Goal: Task Accomplishment & Management: Manage account settings

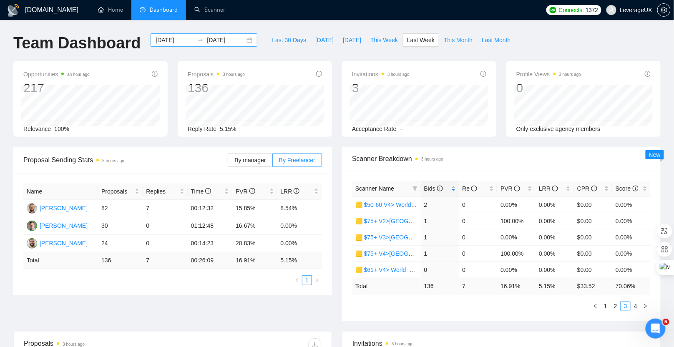
click at [244, 43] on div "2025-09-15 2025-09-21" at bounding box center [203, 39] width 107 height 13
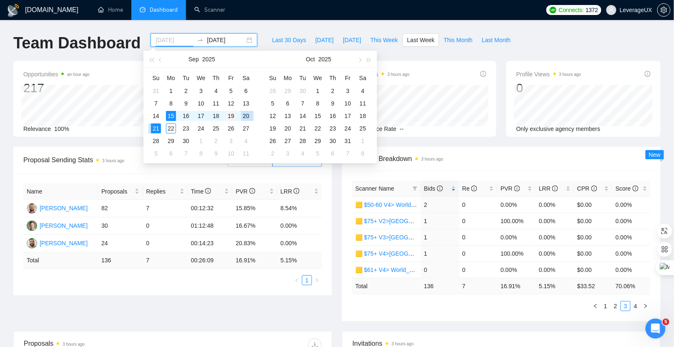
type input "2025-09-19"
click at [234, 117] on div "19" at bounding box center [231, 116] width 10 height 10
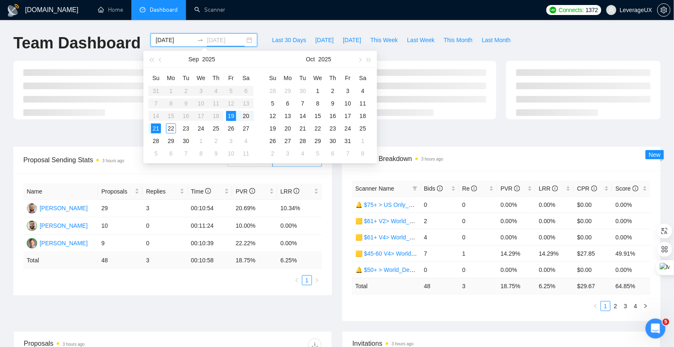
type input "2025-09-20"
click at [244, 118] on div "20" at bounding box center [246, 116] width 10 height 10
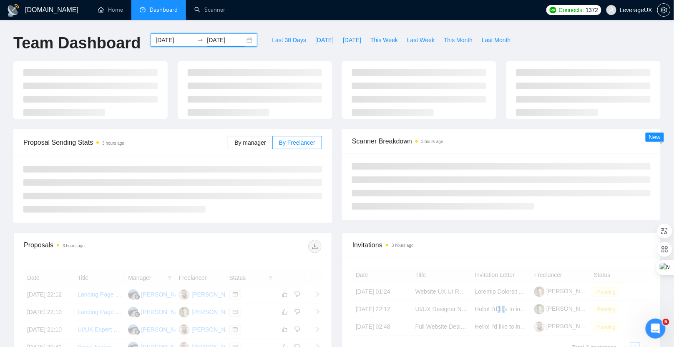
click at [244, 117] on div at bounding box center [255, 90] width 154 height 58
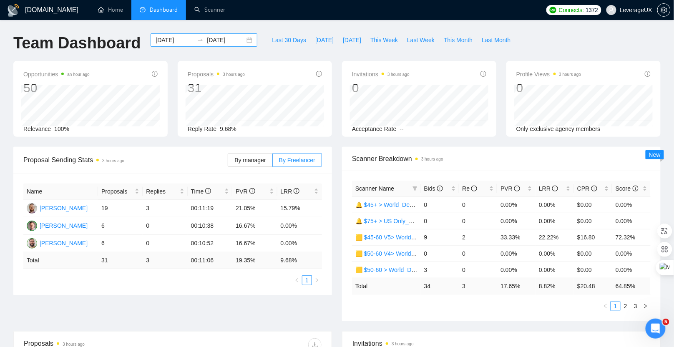
click at [240, 41] on div "2025-09-19 2025-09-20" at bounding box center [203, 39] width 107 height 13
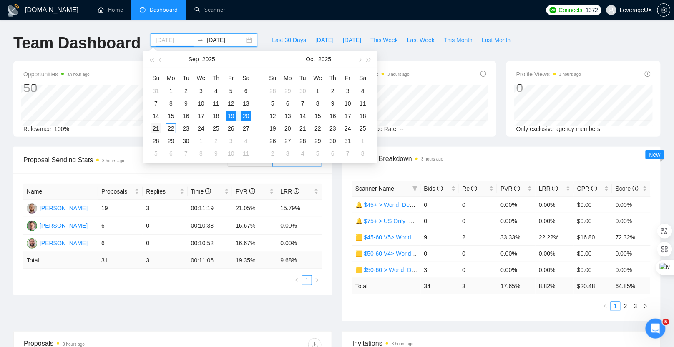
type input "2025-09-21"
click at [158, 127] on div "21" at bounding box center [156, 128] width 10 height 10
type input "2025-09-22"
click at [246, 116] on table "Su Mo Tu We Th Fr Sa 31 1 2 3 4 5 6 7 8 9 10 11 12 13 14 15 16 17 18 19 20 21 2…" at bounding box center [200, 115] width 105 height 88
click at [218, 41] on input at bounding box center [226, 39] width 38 height 9
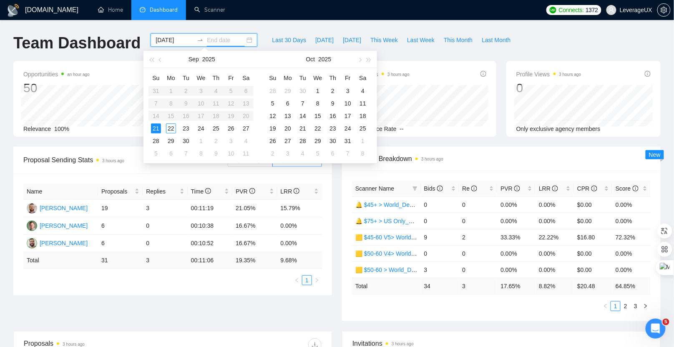
click at [170, 42] on input "2025-09-21" at bounding box center [174, 39] width 38 height 9
type input "2025-09-20"
click at [250, 115] on div "20" at bounding box center [246, 116] width 10 height 10
type input "2025-09-21"
click at [156, 128] on div "21" at bounding box center [156, 128] width 10 height 10
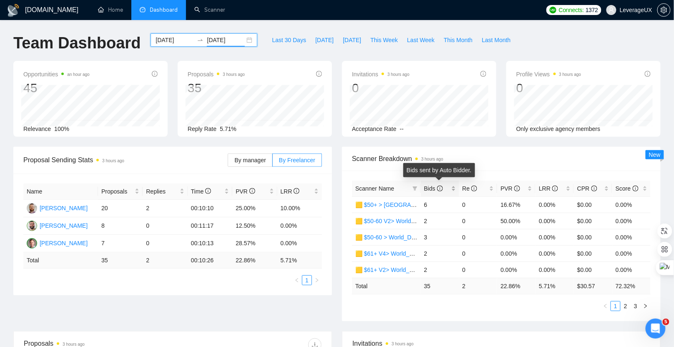
click at [437, 190] on icon "info-circle" at bounding box center [440, 189] width 6 height 6
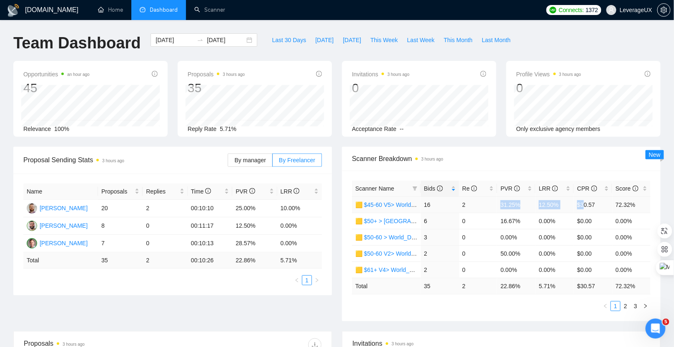
drag, startPoint x: 499, startPoint y: 205, endPoint x: 553, endPoint y: 210, distance: 54.0
click at [584, 206] on tr "🟨 $45-60 V5> World_Design+Dev_Antony-Front-End_General 16 2 31.25% 12.50% $30.5…" at bounding box center [501, 204] width 298 height 16
click at [545, 215] on td "0.00%" at bounding box center [554, 221] width 38 height 16
click at [626, 305] on link "2" at bounding box center [625, 305] width 9 height 9
click at [617, 303] on link "1" at bounding box center [615, 305] width 9 height 9
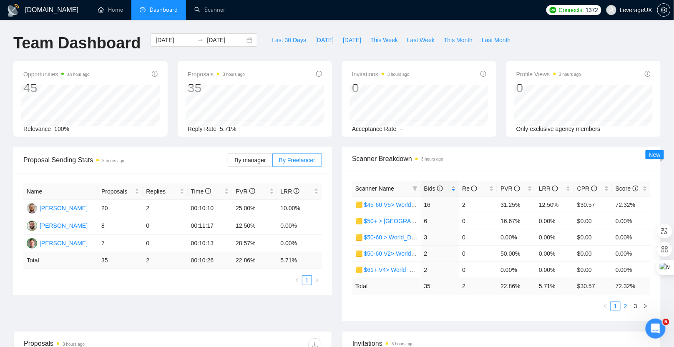
click at [627, 305] on link "2" at bounding box center [625, 305] width 9 height 9
click at [464, 40] on span "This Month" at bounding box center [458, 39] width 29 height 9
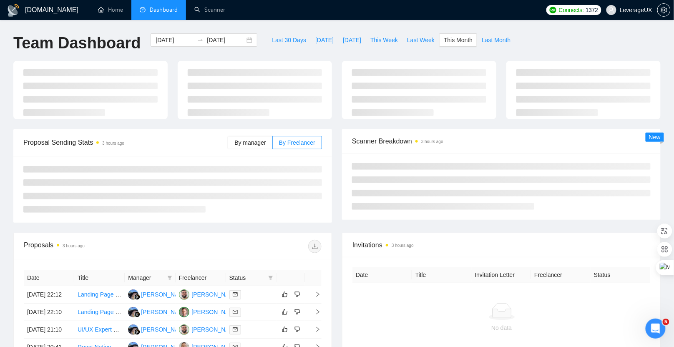
type input "2025-09-01"
type input "2025-09-30"
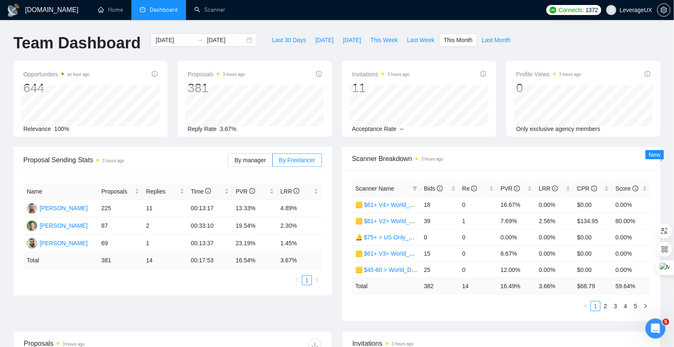
scroll to position [28, 0]
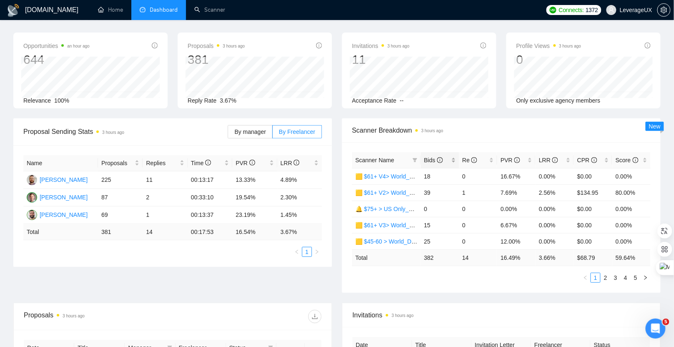
click at [430, 162] on span "Bids" at bounding box center [433, 160] width 19 height 7
click at [608, 275] on link "2" at bounding box center [605, 277] width 9 height 9
click at [616, 277] on link "3" at bounding box center [615, 277] width 9 height 9
click at [406, 176] on link "🟨 $61+ V2> World_Design Only_Roman-UX/UI_General" at bounding box center [429, 176] width 149 height 7
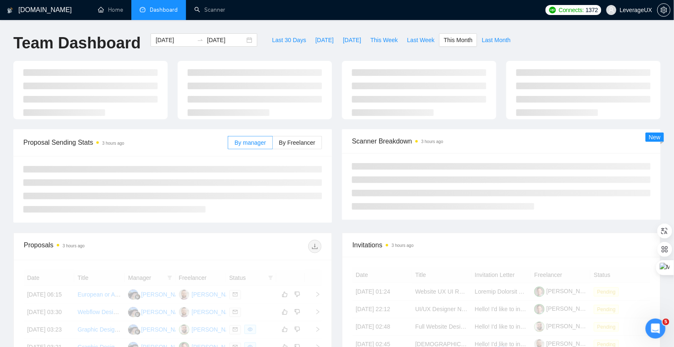
scroll to position [28, 0]
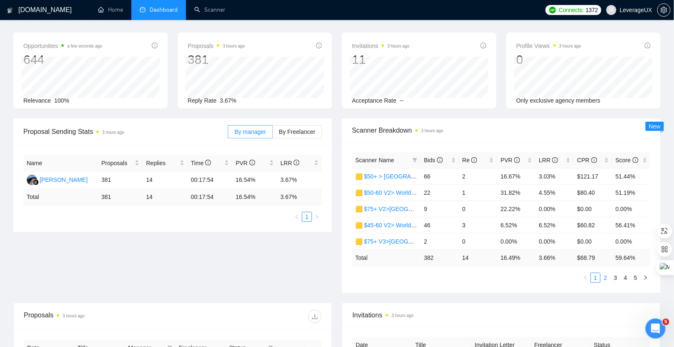
click at [606, 276] on link "2" at bounding box center [605, 277] width 9 height 9
click at [614, 275] on link "3" at bounding box center [615, 277] width 9 height 9
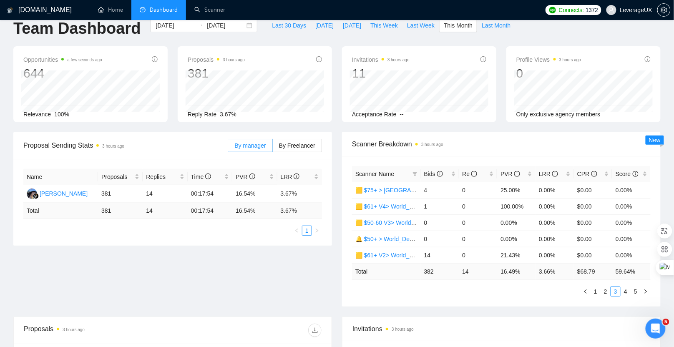
scroll to position [15, 0]
click at [401, 207] on link "🟨 $61+ V4> World_Design Only_Roman-UX/UI_General" at bounding box center [429, 205] width 149 height 7
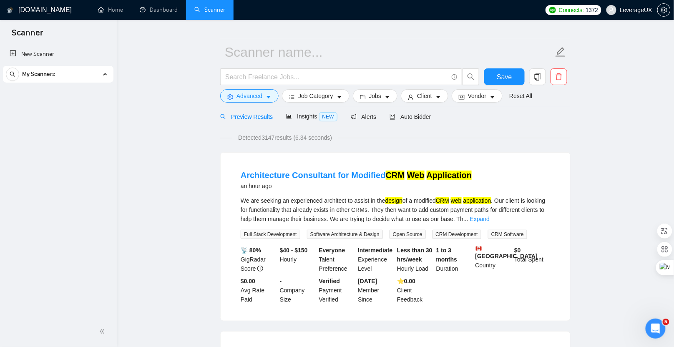
scroll to position [132, 0]
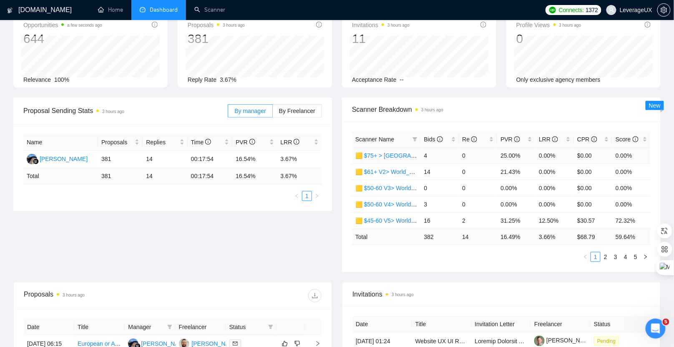
scroll to position [50, 0]
click at [606, 255] on link "2" at bounding box center [605, 256] width 9 height 9
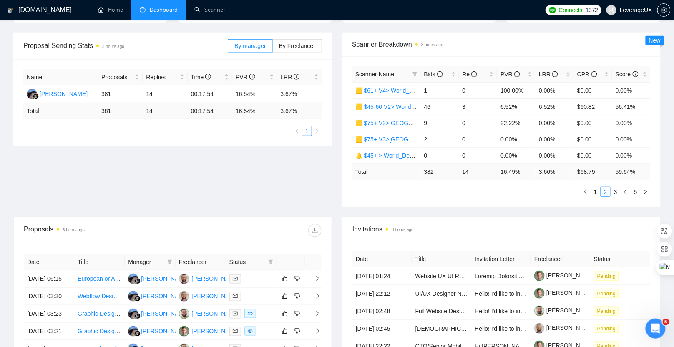
scroll to position [29, 0]
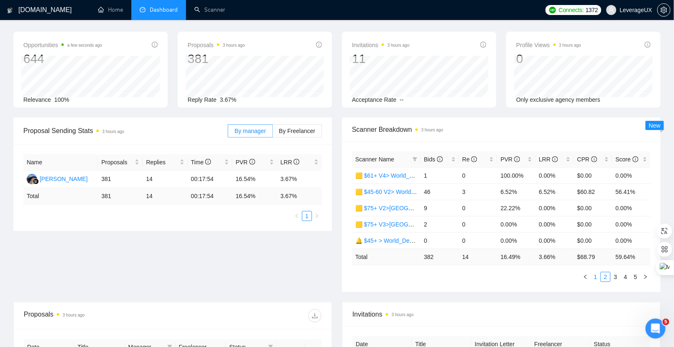
click at [596, 274] on link "1" at bounding box center [595, 276] width 9 height 9
click at [384, 190] on link "🟨 $61+ V2> World_Design Only_Roman-UX/UI_General" at bounding box center [429, 191] width 149 height 7
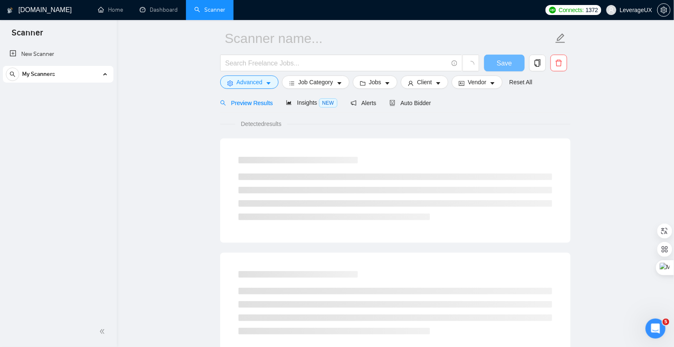
scroll to position [146, 0]
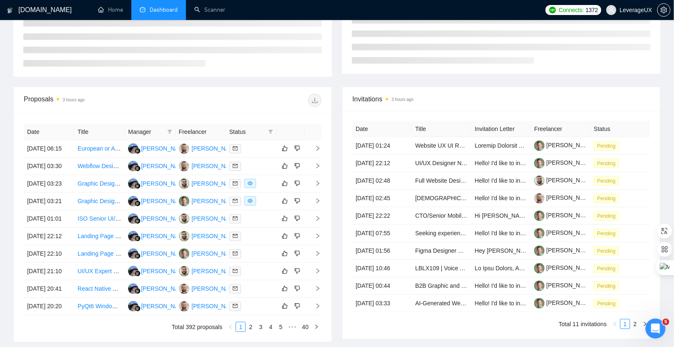
scroll to position [29, 0]
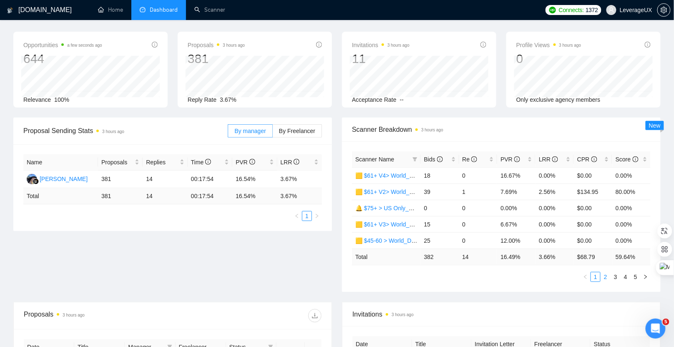
click at [609, 275] on link "2" at bounding box center [605, 276] width 9 height 9
click at [614, 276] on link "3" at bounding box center [615, 276] width 9 height 9
click at [424, 191] on td "4" at bounding box center [440, 191] width 38 height 16
click at [625, 275] on link "4" at bounding box center [625, 276] width 9 height 9
click at [636, 277] on link "5" at bounding box center [635, 276] width 9 height 9
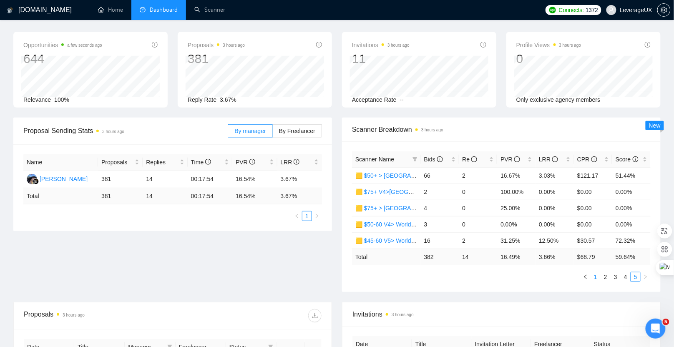
click at [597, 275] on link "1" at bounding box center [595, 276] width 9 height 9
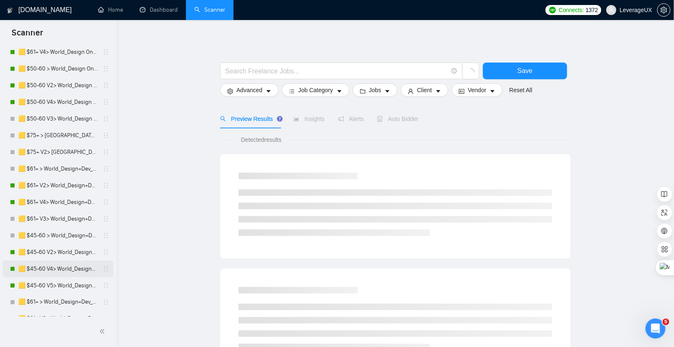
scroll to position [273, 0]
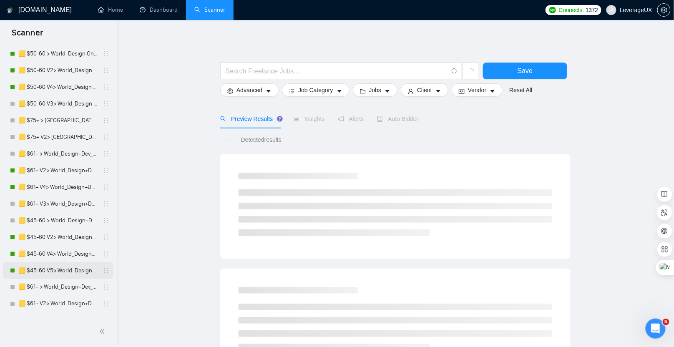
click at [66, 269] on link "🟨 $45-60 V5> World_Design+Dev_Antony-Front-End_General" at bounding box center [57, 270] width 79 height 17
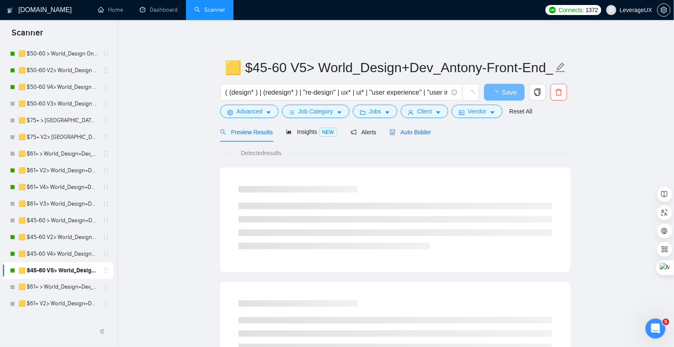
click at [426, 135] on div "Auto Bidder" at bounding box center [409, 132] width 41 height 9
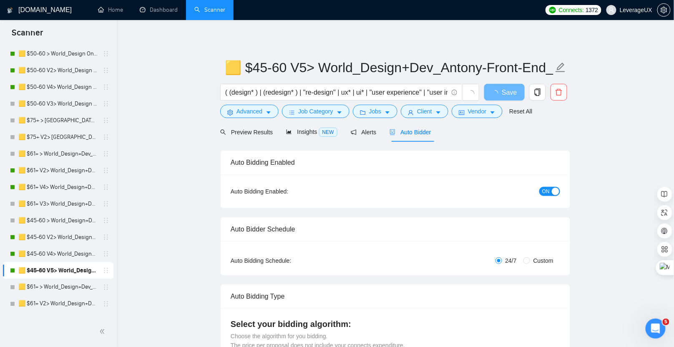
radio input "false"
radio input "true"
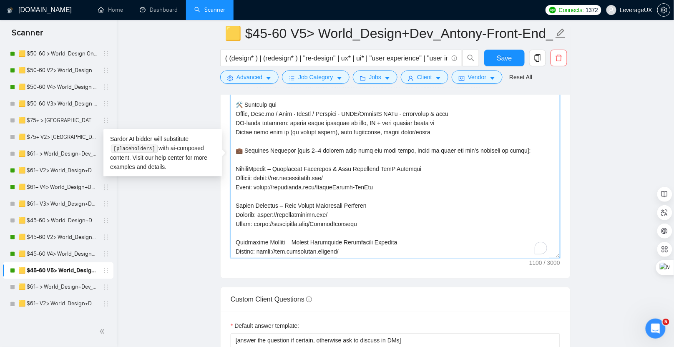
scroll to position [73, 0]
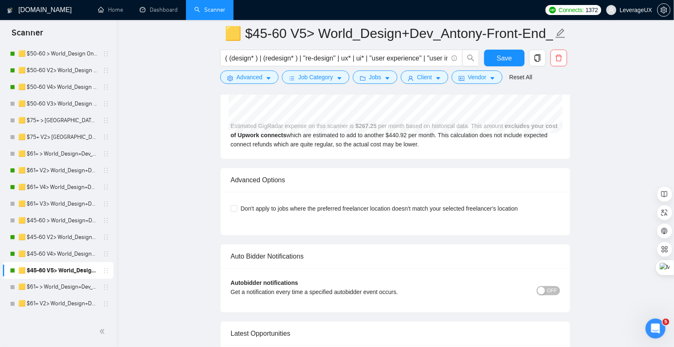
drag, startPoint x: 235, startPoint y: 178, endPoint x: 346, endPoint y: 236, distance: 125.3
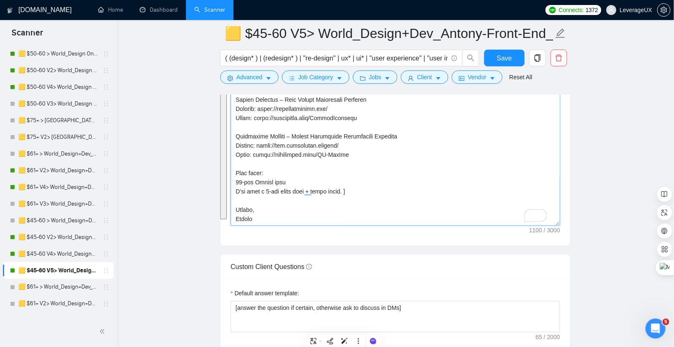
scroll to position [1092, 0]
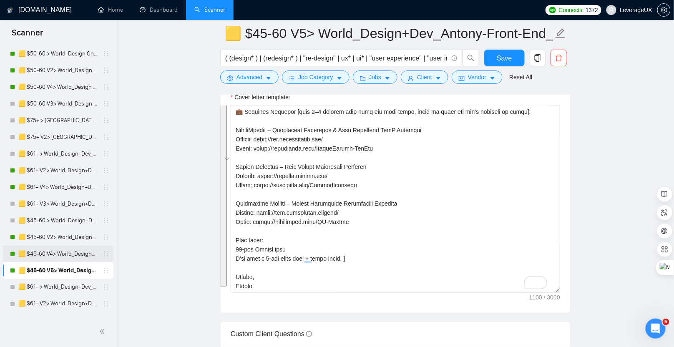
click at [72, 256] on link "🟨 $45-60 V4> World_Design+Dev_Antony-Front-End_General" at bounding box center [57, 254] width 79 height 17
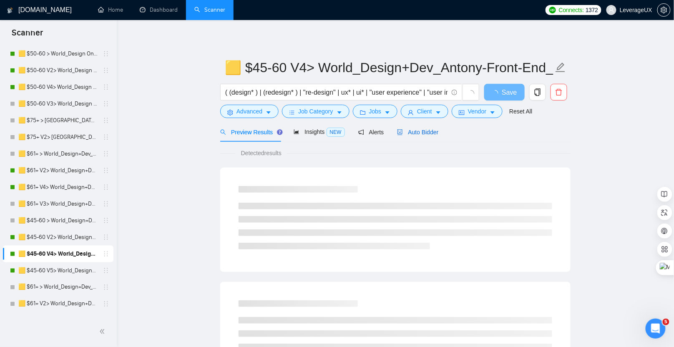
click at [421, 130] on span "Auto Bidder" at bounding box center [417, 132] width 41 height 7
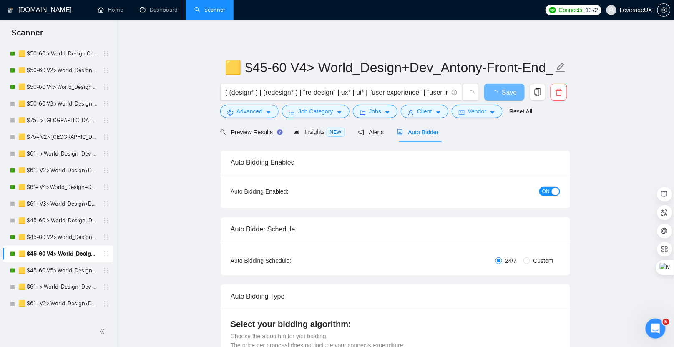
radio input "false"
radio input "true"
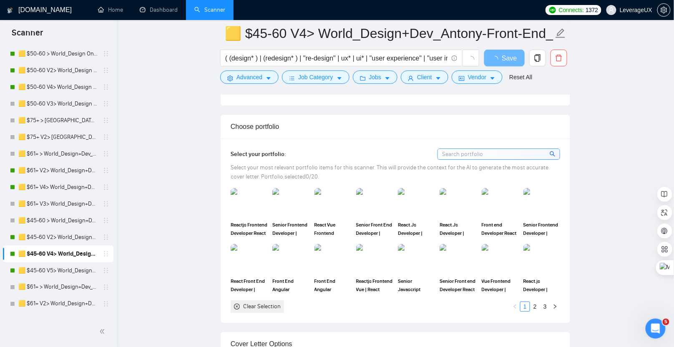
scroll to position [951, 0]
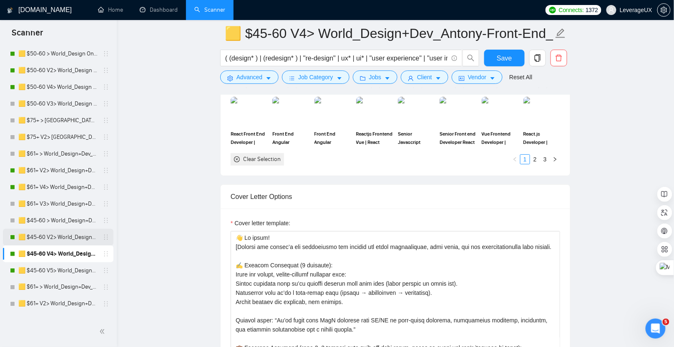
click at [68, 236] on link "🟨 $45-60 V2> World_Design+Dev_Antony-Front-End_General" at bounding box center [57, 237] width 79 height 17
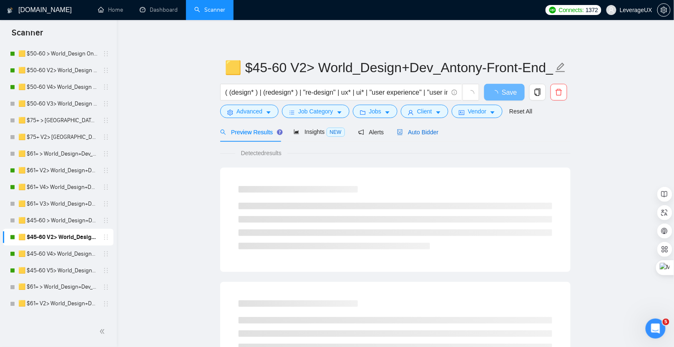
click at [425, 135] on div "Auto Bidder" at bounding box center [417, 132] width 41 height 9
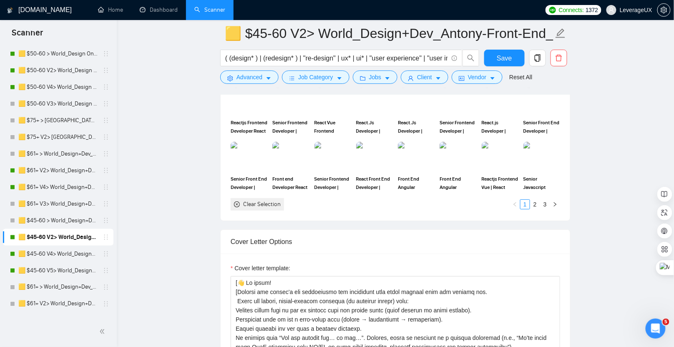
scroll to position [976, 0]
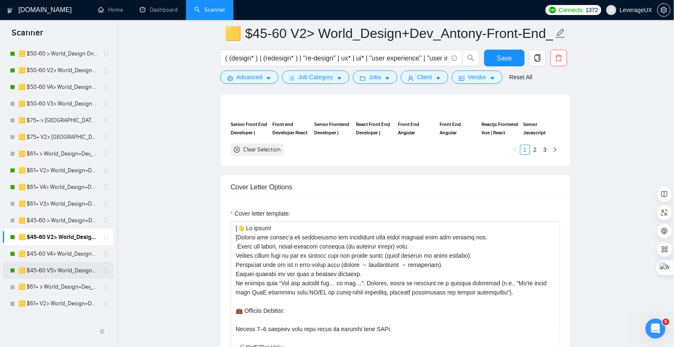
click at [61, 268] on link "🟨 $45-60 V5> World_Design+Dev_Antony-Front-End_General" at bounding box center [57, 270] width 79 height 17
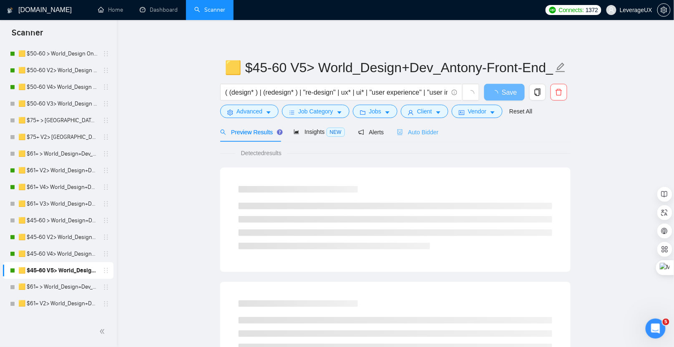
drag, startPoint x: 426, startPoint y: 140, endPoint x: 427, endPoint y: 133, distance: 6.7
click at [426, 140] on div "Auto Bidder" at bounding box center [417, 132] width 41 height 20
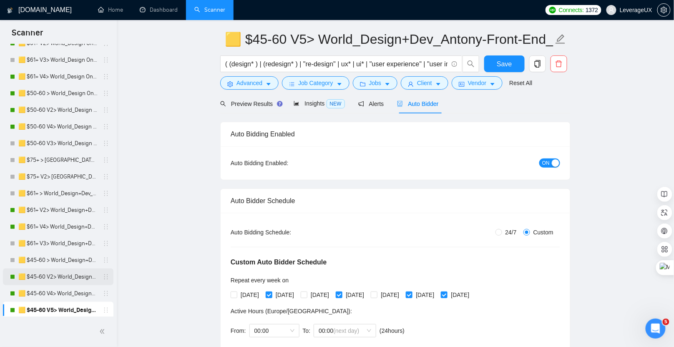
scroll to position [233, 0]
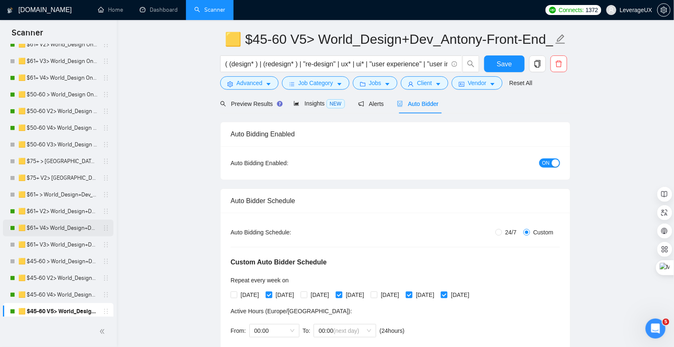
click at [77, 230] on link "🟨 $61+ V4> World_Design+Dev_Antony-Full-Stack_General" at bounding box center [57, 228] width 79 height 17
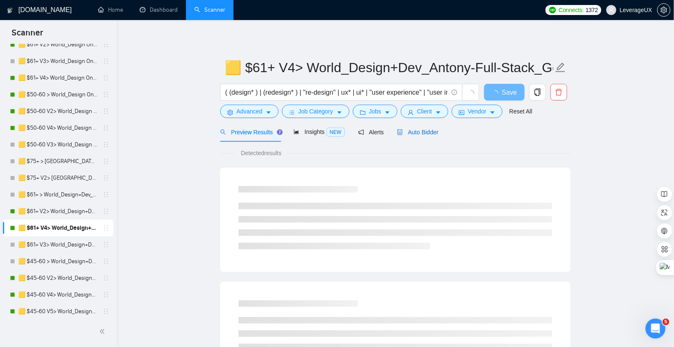
click at [431, 135] on div "Auto Bidder" at bounding box center [417, 132] width 41 height 9
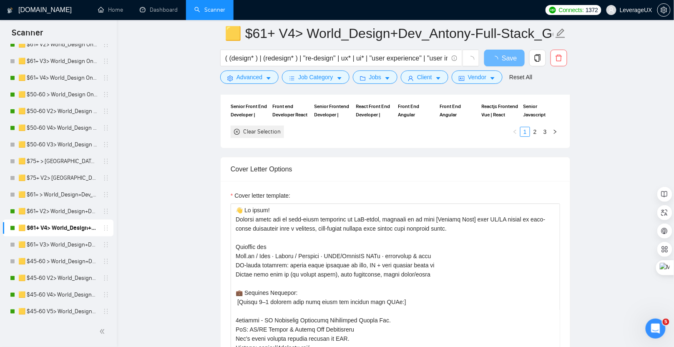
scroll to position [968, 0]
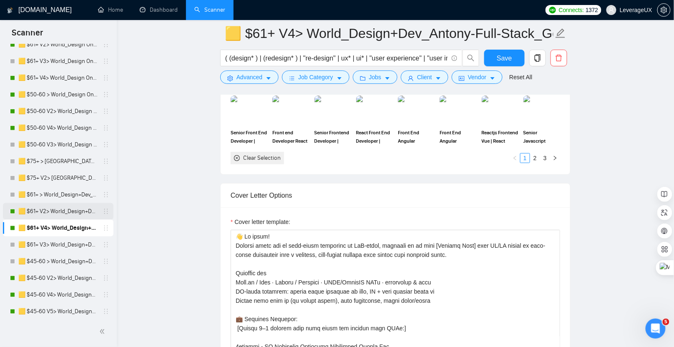
click at [53, 207] on link "🟨 $61+ V2> World_Design+Dev_Antony-Full-Stack_General" at bounding box center [57, 211] width 79 height 17
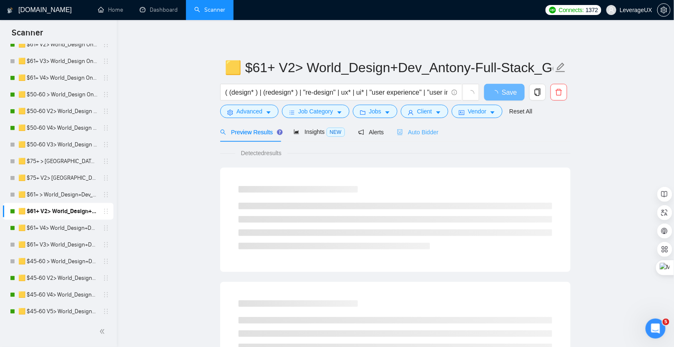
click at [437, 137] on div "Auto Bidder" at bounding box center [417, 132] width 41 height 20
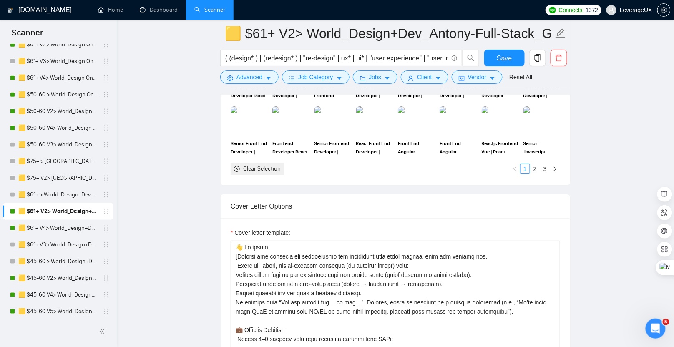
scroll to position [976, 0]
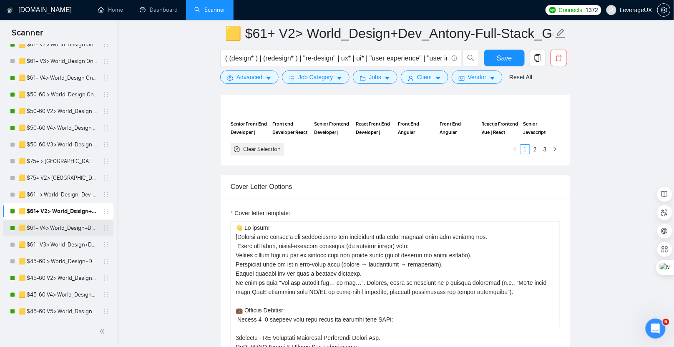
click at [54, 222] on link "🟨 $61+ V4> World_Design+Dev_Antony-Full-Stack_General" at bounding box center [57, 228] width 79 height 17
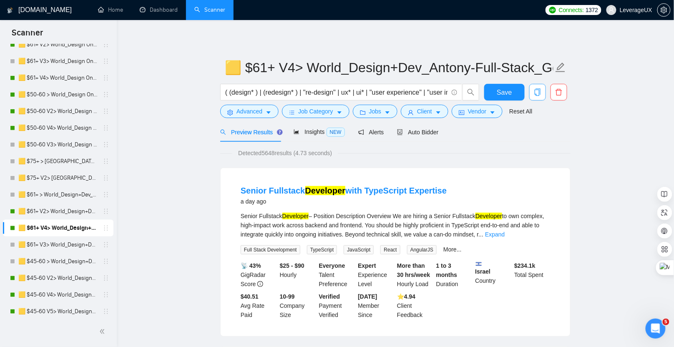
click at [540, 91] on icon "copy" at bounding box center [537, 92] width 6 height 8
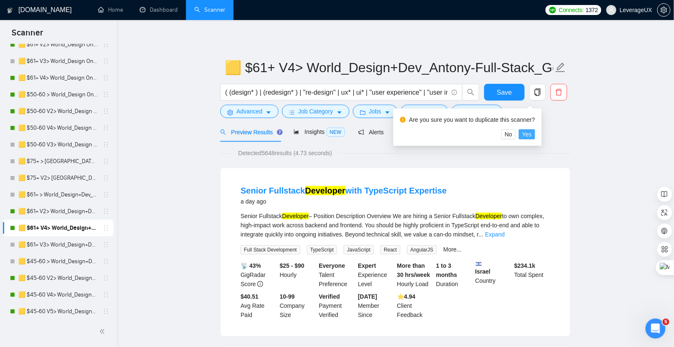
click at [531, 135] on span "Yes" at bounding box center [527, 134] width 10 height 9
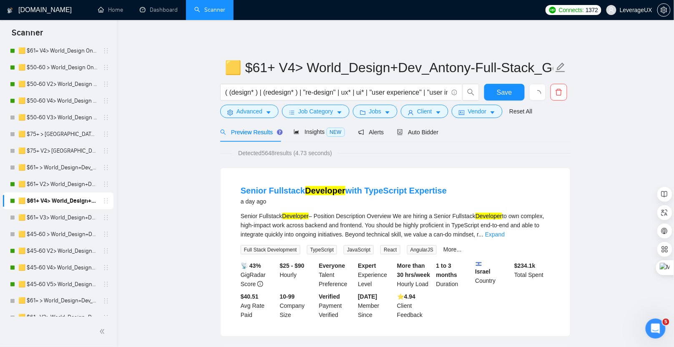
scroll to position [261, 0]
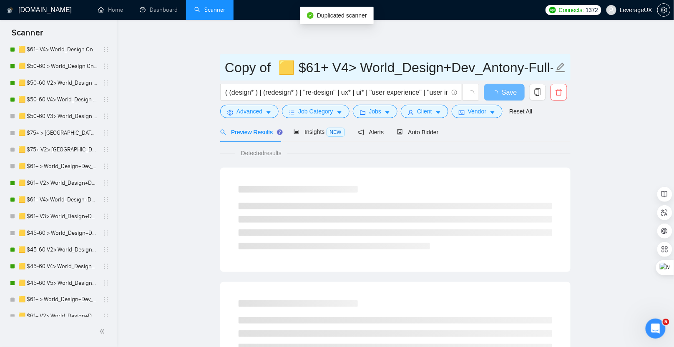
drag, startPoint x: 274, startPoint y: 67, endPoint x: 214, endPoint y: 68, distance: 60.0
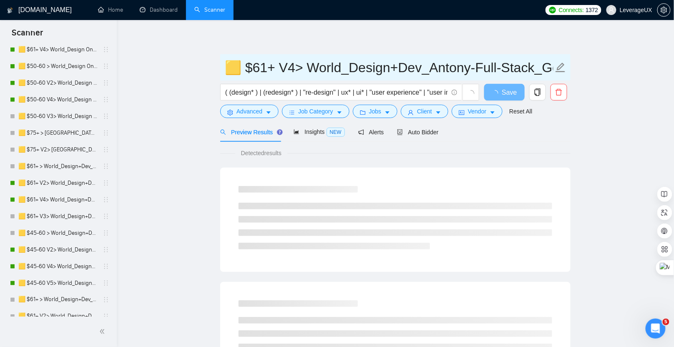
click at [299, 72] on input "🟨 $61+ V4> World_Design+Dev_Antony-Full-Stack_General" at bounding box center [389, 67] width 328 height 21
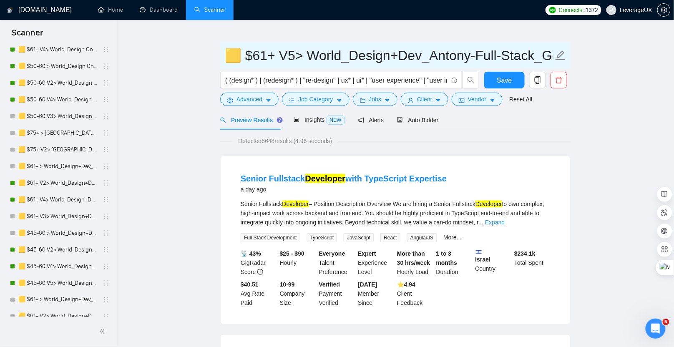
scroll to position [28, 0]
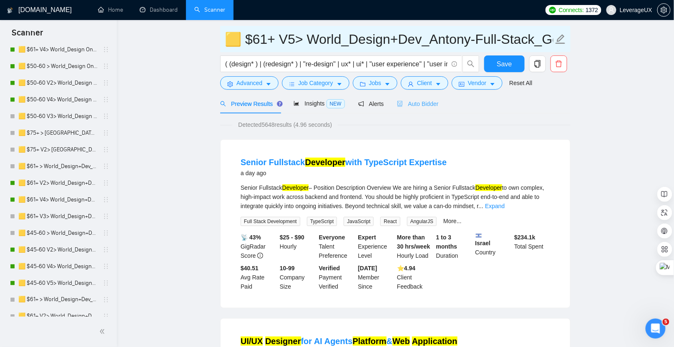
type input "🟨 $61+ V5> World_Design+Dev_Antony-Full-Stack_General"
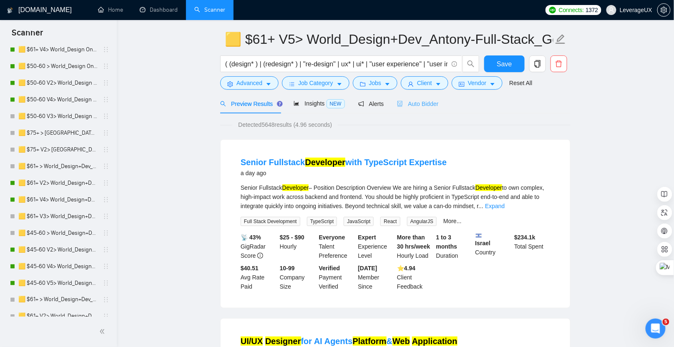
click at [419, 108] on div "Auto Bidder" at bounding box center [417, 104] width 41 height 20
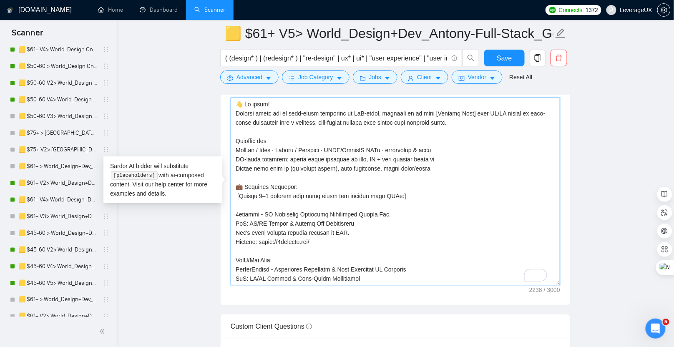
drag, startPoint x: 264, startPoint y: 277, endPoint x: 212, endPoint y: 85, distance: 199.5
click at [212, 85] on main "🟨 $61+ V5> World_Design+Dev_Antony-Full-Stack_General ( (design* ) | (redesign*…" at bounding box center [395, 131] width 530 height 2395
paste textarea "[👋 Loremipsu! D sita conse adipi elit seddoeiu temporin utl “et dolor ma al eni…"
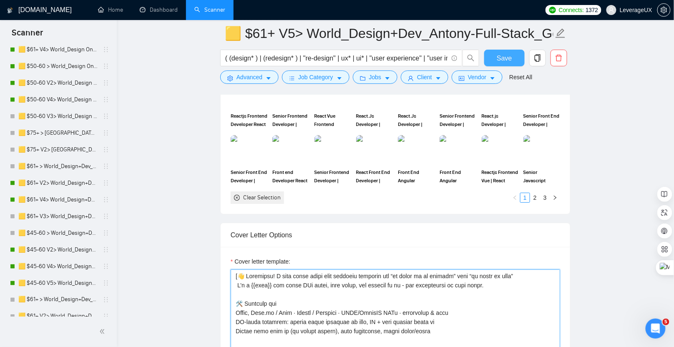
type textarea "[👋 Loremipsu! D sita conse adipi elit seddoeiu temporin utl “et dolor ma al eni…"
click at [501, 59] on span "Save" at bounding box center [503, 58] width 15 height 10
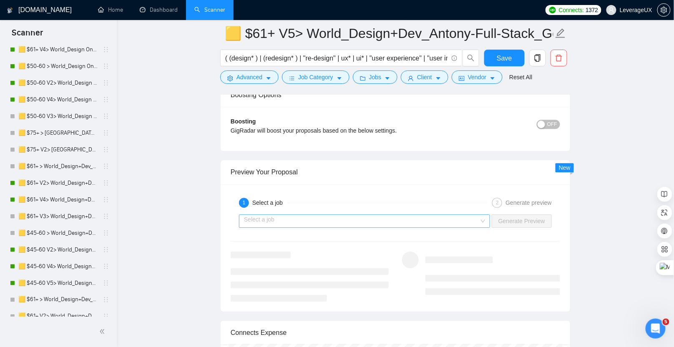
click at [374, 215] on input "search" at bounding box center [361, 221] width 235 height 13
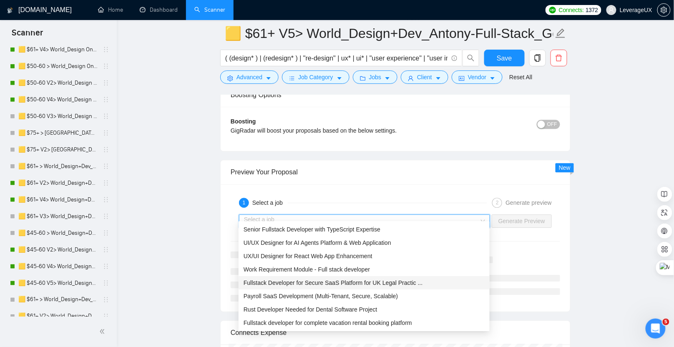
click at [359, 284] on span "Fullstack Developer for Secure SaaS Platform for UK Legal Practic ..." at bounding box center [332, 282] width 179 height 7
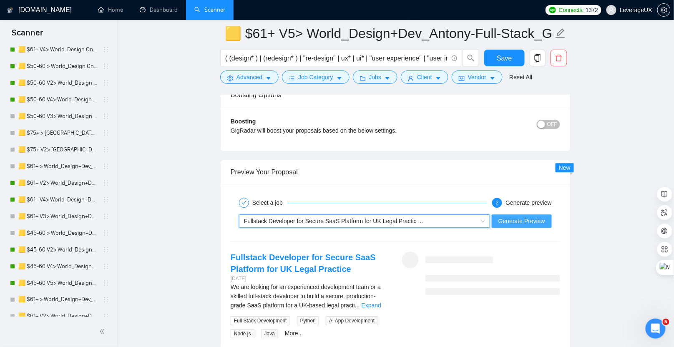
click at [509, 216] on span "Generate Preview" at bounding box center [521, 220] width 47 height 9
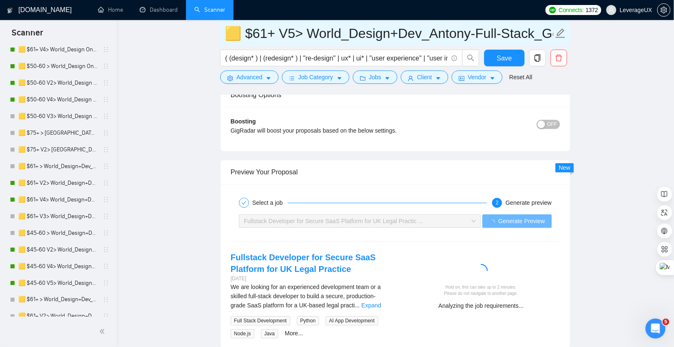
drag, startPoint x: 298, startPoint y: 34, endPoint x: 246, endPoint y: 34, distance: 51.3
click at [246, 34] on input "🟨 $61+ V5> World_Design+Dev_Antony-Full-Stack_General" at bounding box center [389, 33] width 328 height 21
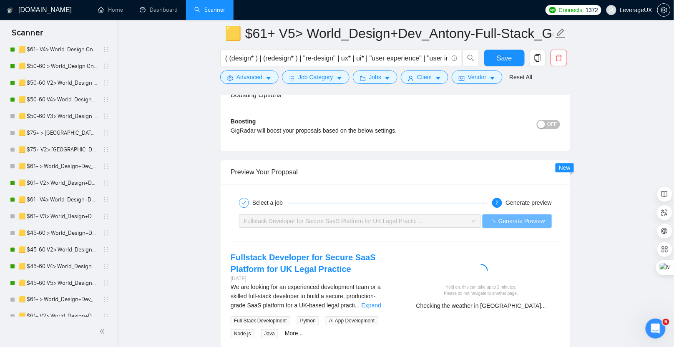
click at [351, 170] on div "Preview Your Proposal" at bounding box center [395, 172] width 329 height 24
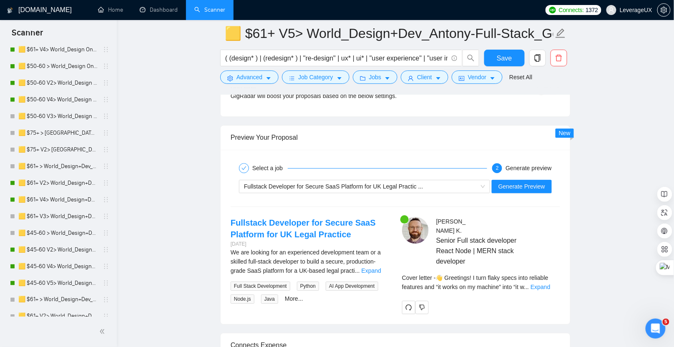
scroll to position [1711, 0]
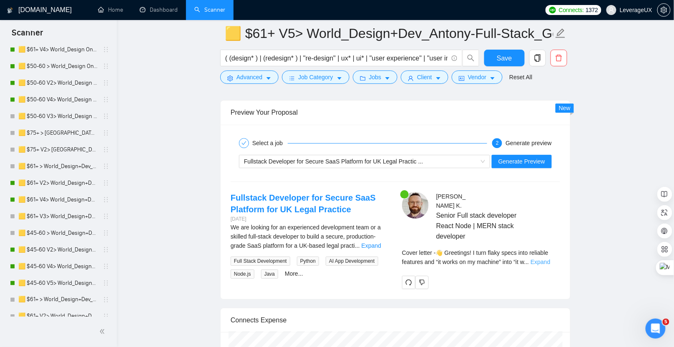
click at [549, 258] on link "Expand" at bounding box center [540, 261] width 20 height 7
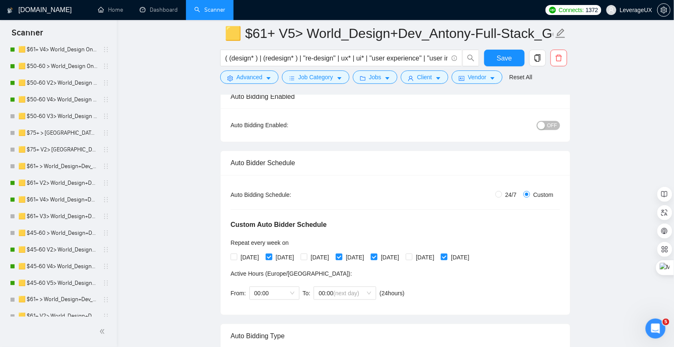
scroll to position [137, 0]
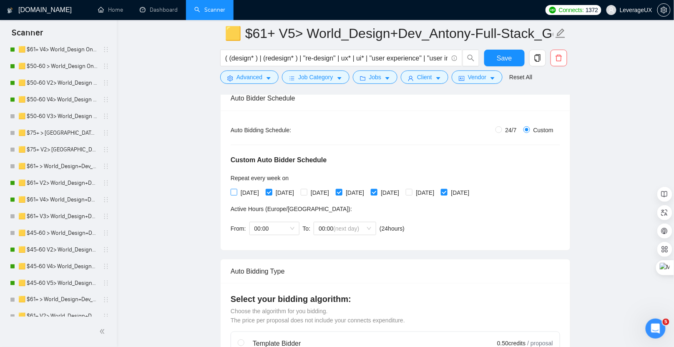
click at [237, 191] on span at bounding box center [234, 192] width 7 height 7
click at [236, 191] on input "[DATE]" at bounding box center [234, 192] width 6 height 6
checkbox input "true"
click at [376, 191] on input "[DATE]" at bounding box center [374, 192] width 6 height 6
checkbox input "false"
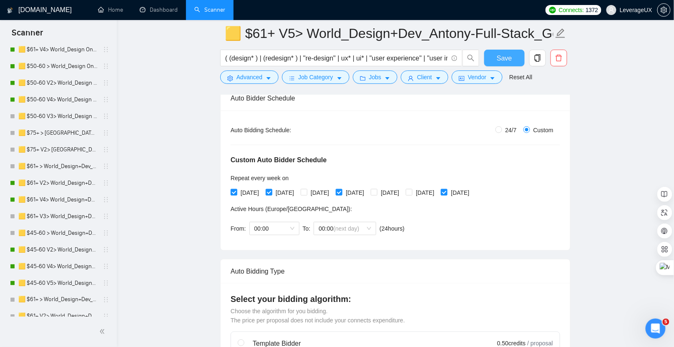
click at [501, 60] on span "Save" at bounding box center [503, 58] width 15 height 10
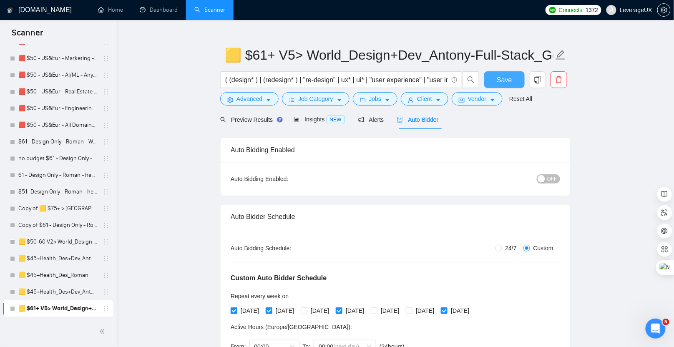
scroll to position [0, 0]
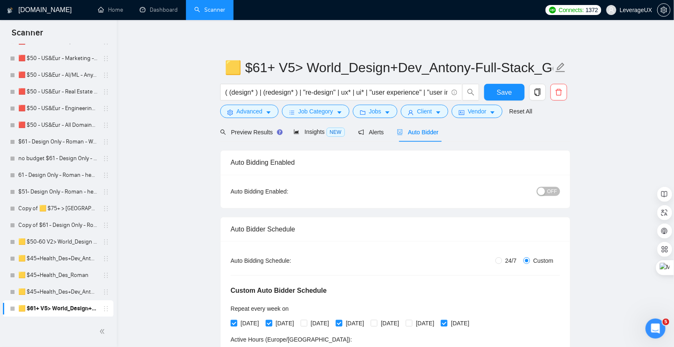
click at [552, 191] on span "OFF" at bounding box center [552, 191] width 10 height 9
click at [513, 92] on button "Save" at bounding box center [504, 92] width 40 height 17
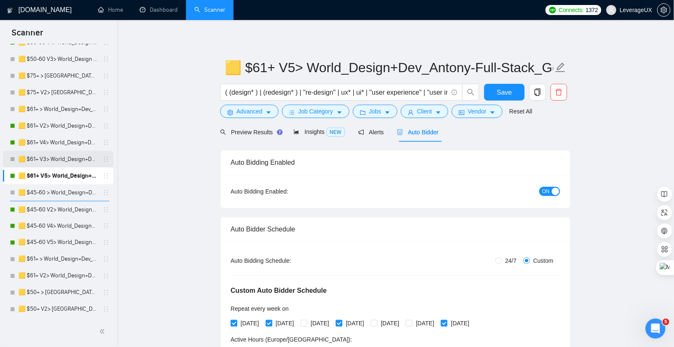
scroll to position [317, 0]
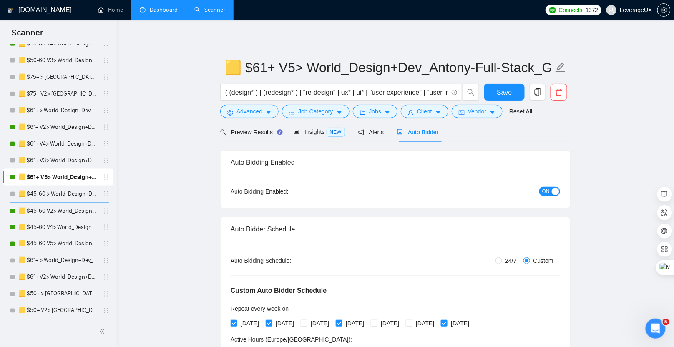
drag, startPoint x: 100, startPoint y: 206, endPoint x: 148, endPoint y: 6, distance: 206.1
click at [79, 128] on link "🟨 $61+ V2> World_Design+Dev_Antony-Full-Stack_General" at bounding box center [57, 127] width 79 height 17
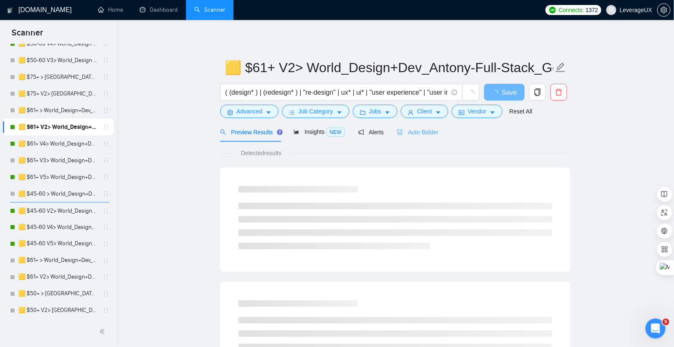
click at [427, 137] on div "Auto Bidder" at bounding box center [417, 132] width 41 height 20
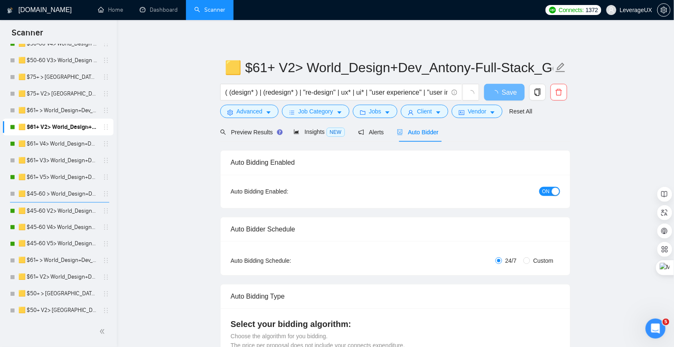
radio input "false"
radio input "true"
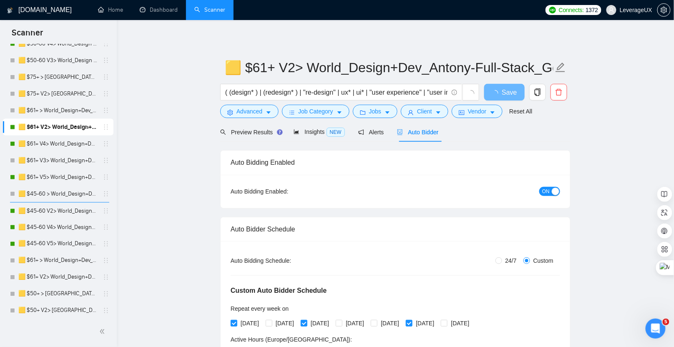
click at [544, 191] on span "ON" at bounding box center [546, 191] width 8 height 9
click at [502, 95] on span "Save" at bounding box center [503, 92] width 15 height 10
click at [61, 178] on link "🟨 $61+ V5> World_Design+Dev_Antony-Full-Stack_General" at bounding box center [57, 177] width 79 height 17
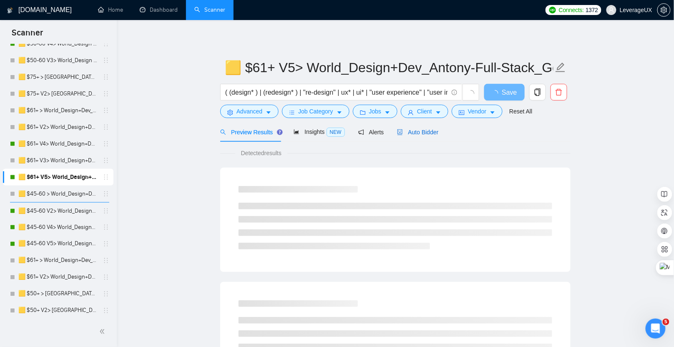
click at [430, 133] on span "Auto Bidder" at bounding box center [417, 132] width 41 height 7
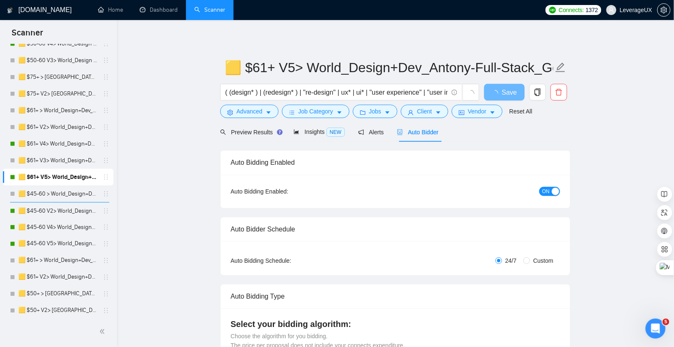
radio input "false"
radio input "true"
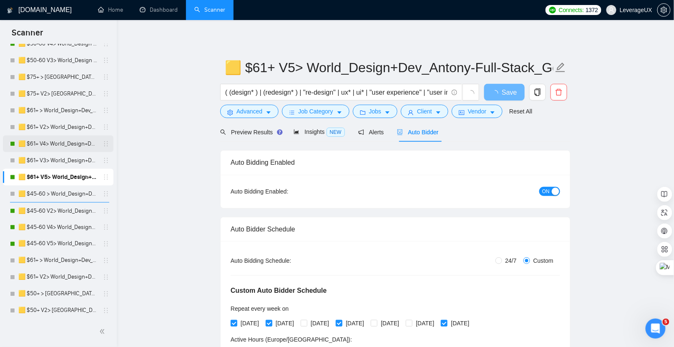
click at [60, 144] on link "🟨 $61+ V4> World_Design+Dev_Antony-Full-Stack_General" at bounding box center [57, 143] width 79 height 17
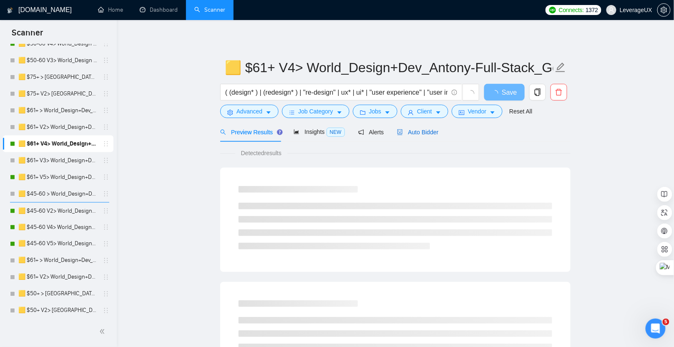
click at [424, 132] on span "Auto Bidder" at bounding box center [417, 132] width 41 height 7
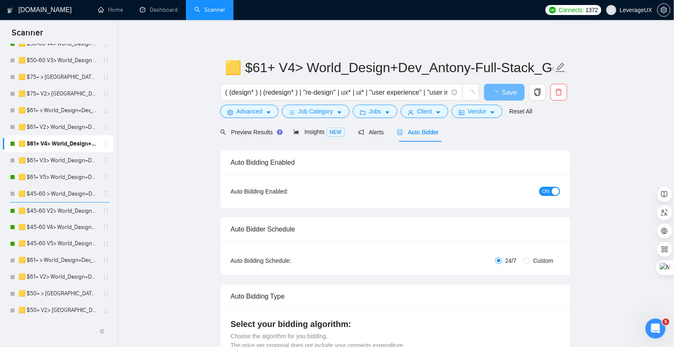
radio input "false"
radio input "true"
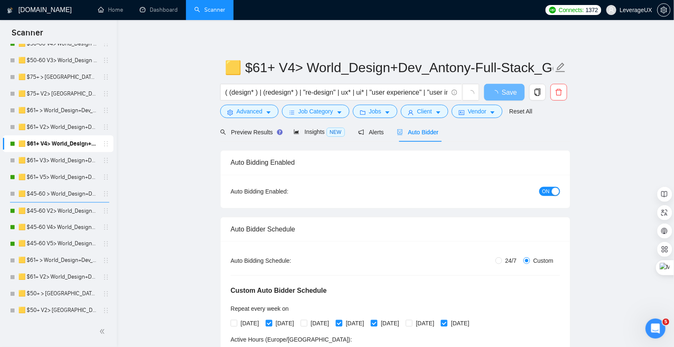
scroll to position [40, 0]
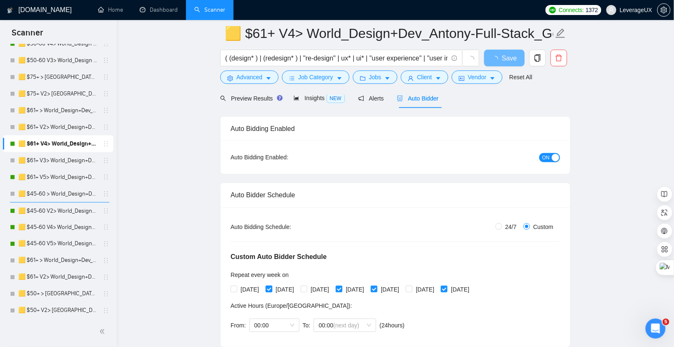
click at [270, 288] on input "[DATE]" at bounding box center [269, 289] width 6 height 6
checkbox input "false"
click at [306, 289] on input "[DATE]" at bounding box center [304, 289] width 6 height 6
checkbox input "true"
click at [341, 287] on input "[DATE]" at bounding box center [339, 289] width 6 height 6
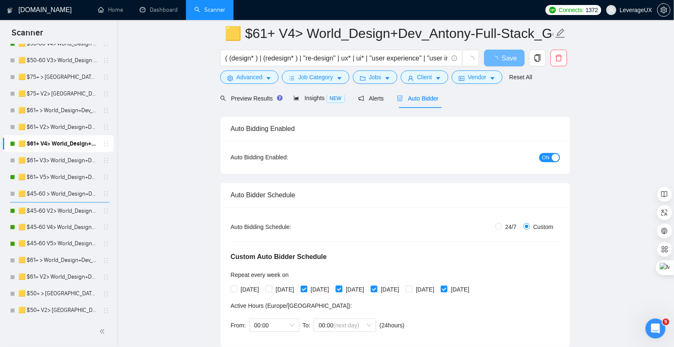
checkbox input "false"
drag, startPoint x: 437, startPoint y: 287, endPoint x: 474, endPoint y: 290, distance: 37.2
click at [412, 287] on span at bounding box center [409, 289] width 7 height 7
click at [411, 287] on input "[DATE]" at bounding box center [409, 289] width 6 height 6
checkbox input "true"
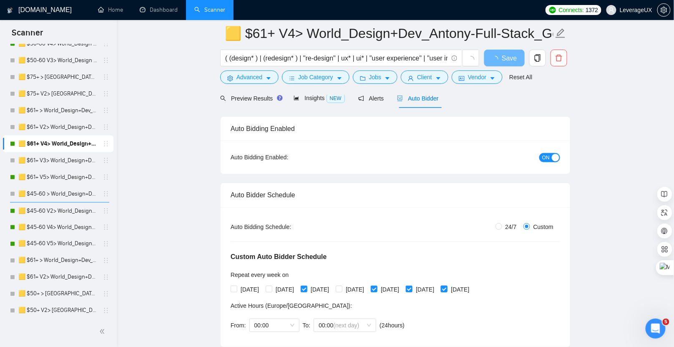
click at [446, 287] on input "[DATE]" at bounding box center [444, 289] width 6 height 6
checkbox input "false"
click at [502, 60] on span "Save" at bounding box center [508, 58] width 15 height 10
click at [501, 60] on span "Save" at bounding box center [503, 58] width 15 height 10
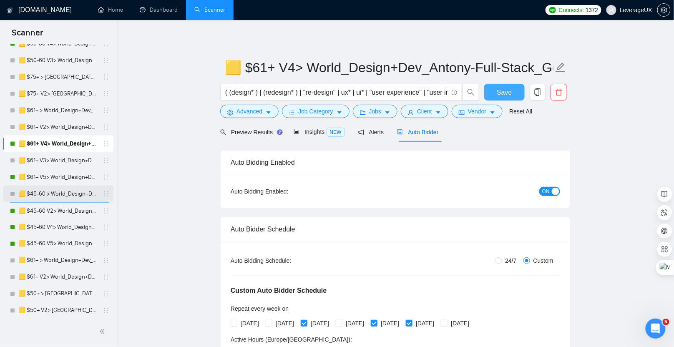
scroll to position [0, 0]
